Goal: Task Accomplishment & Management: Manage account settings

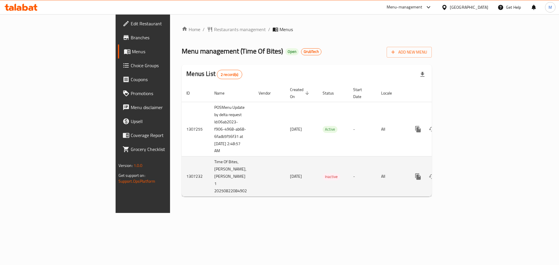
click at [285, 162] on td "[DATE]" at bounding box center [301, 177] width 33 height 40
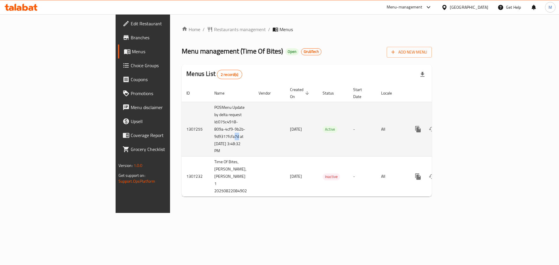
drag, startPoint x: 161, startPoint y: 130, endPoint x: 158, endPoint y: 131, distance: 3.9
click at [209, 131] on td "POSMenu Update by delta request Id:075c4918-809a-4cf9-9b2b-9d9317fcfa7d at 10/1…" at bounding box center [231, 129] width 44 height 55
click at [254, 128] on td "enhanced table" at bounding box center [269, 129] width 31 height 55
drag, startPoint x: 161, startPoint y: 131, endPoint x: 141, endPoint y: 118, distance: 23.6
click at [209, 118] on td "POSMenu Update by delta request Id:075c4918-809a-4cf9-9b2b-9d9317fcfa7d at 10/1…" at bounding box center [231, 129] width 44 height 55
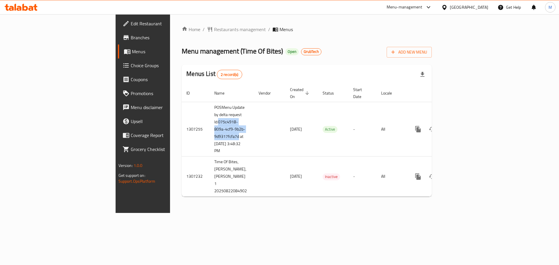
copy td "075c4918-809a-4cf9-9b2b-9d9317fcfa7d"
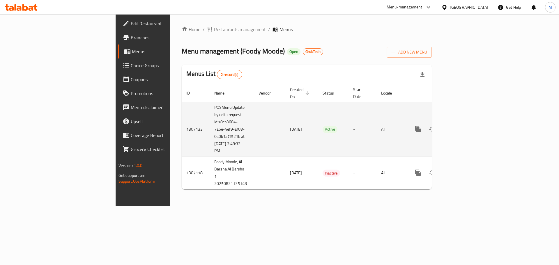
click at [209, 149] on td "POSMenu Update by delta request Id:18cb3684-7a6e-4ef9-af08-0a0b1a7f521b at [DAT…" at bounding box center [231, 129] width 44 height 55
drag, startPoint x: 161, startPoint y: 128, endPoint x: 141, endPoint y: 116, distance: 23.8
click at [209, 116] on td "POSMenu Update by delta request Id:18cb3684-7a6e-4ef9-af08-0a0b1a7f521b at [DAT…" at bounding box center [231, 129] width 44 height 55
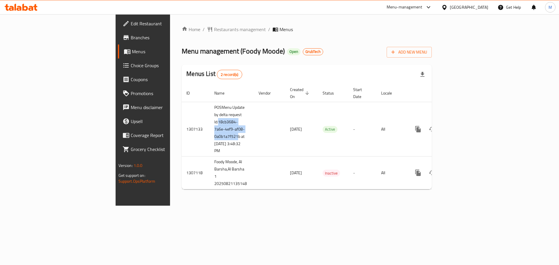
copy td "18cb3684-7a6e-4ef9-af08-0a0b1a7f521"
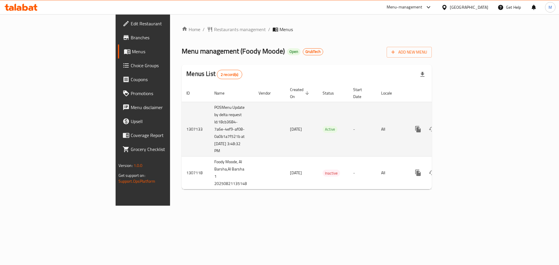
click at [285, 127] on td "[DATE]" at bounding box center [301, 129] width 33 height 55
click at [318, 102] on td "Active" at bounding box center [333, 129] width 31 height 55
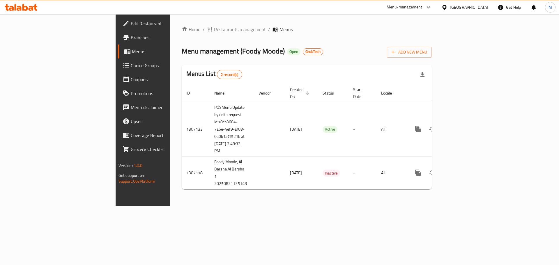
click at [279, 102] on tr "1307133 POSMenu Update by delta request Id:18cb3684-7a6e-4ef9-af08-0a0b1a7f521b…" at bounding box center [327, 129] width 290 height 55
click at [214, 30] on span "Restaurants management" at bounding box center [240, 29] width 52 height 7
